Goal: Transaction & Acquisition: Subscribe to service/newsletter

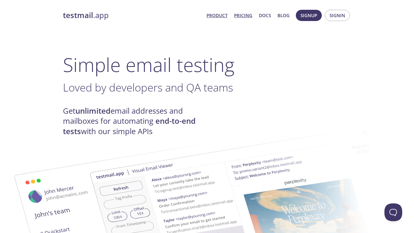
click at [244, 14] on link "Pricing" at bounding box center [243, 16] width 18 height 8
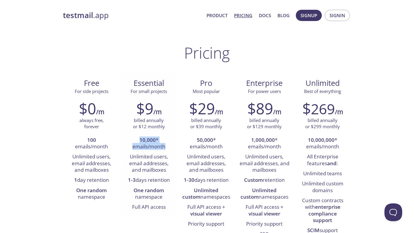
drag, startPoint x: 140, startPoint y: 141, endPoint x: 174, endPoint y: 149, distance: 35.3
click at [174, 149] on div "$9 /m billed annually or $12 monthly 10,000 * emails/month Unlimited users, ema…" at bounding box center [148, 156] width 57 height 120
drag, startPoint x: 195, startPoint y: 138, endPoint x: 226, endPoint y: 149, distance: 32.5
click at [226, 149] on li "50,000 * emails/month" at bounding box center [206, 143] width 48 height 17
